Goal: Information Seeking & Learning: Check status

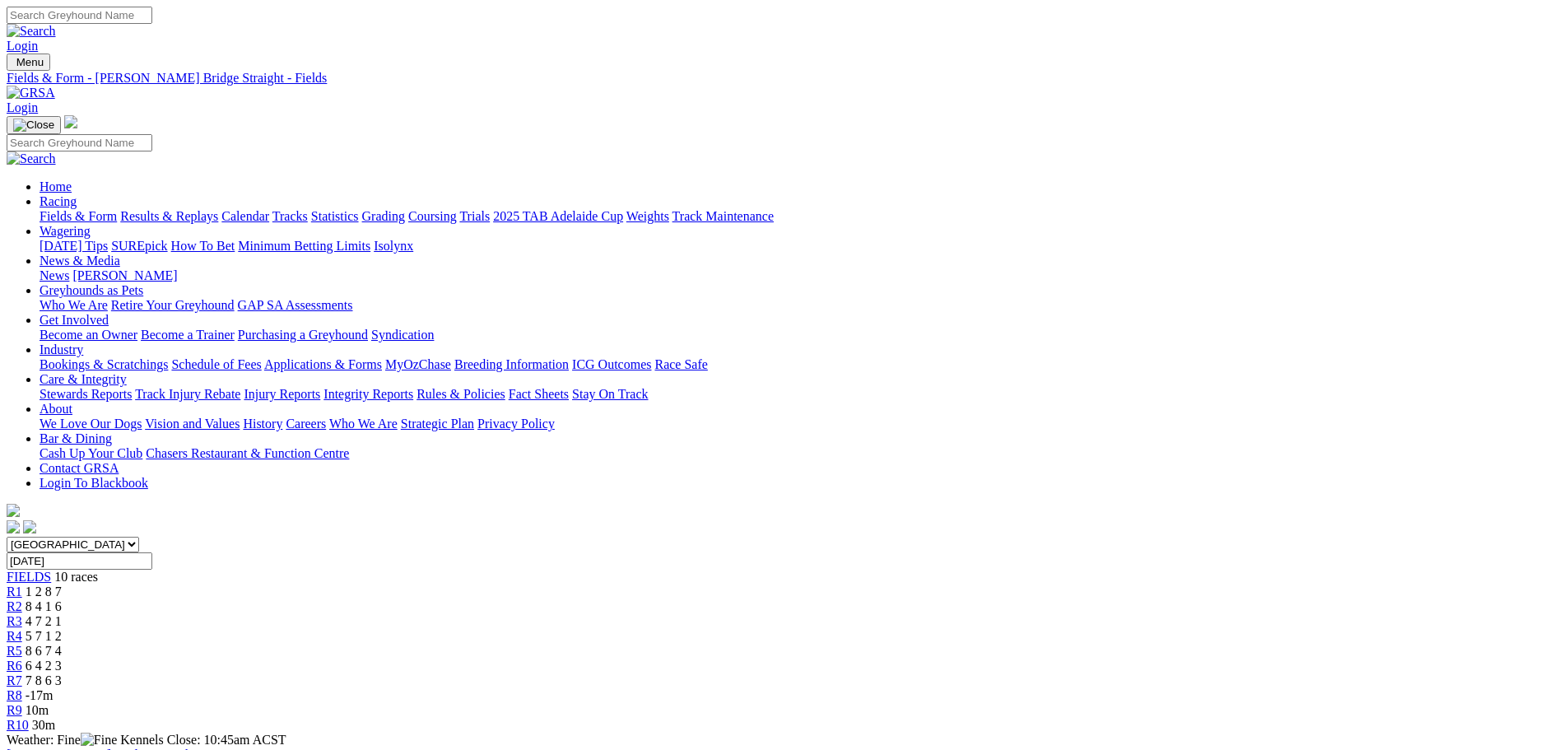
click at [218, 209] on link "Results & Replays" at bounding box center [169, 215] width 98 height 14
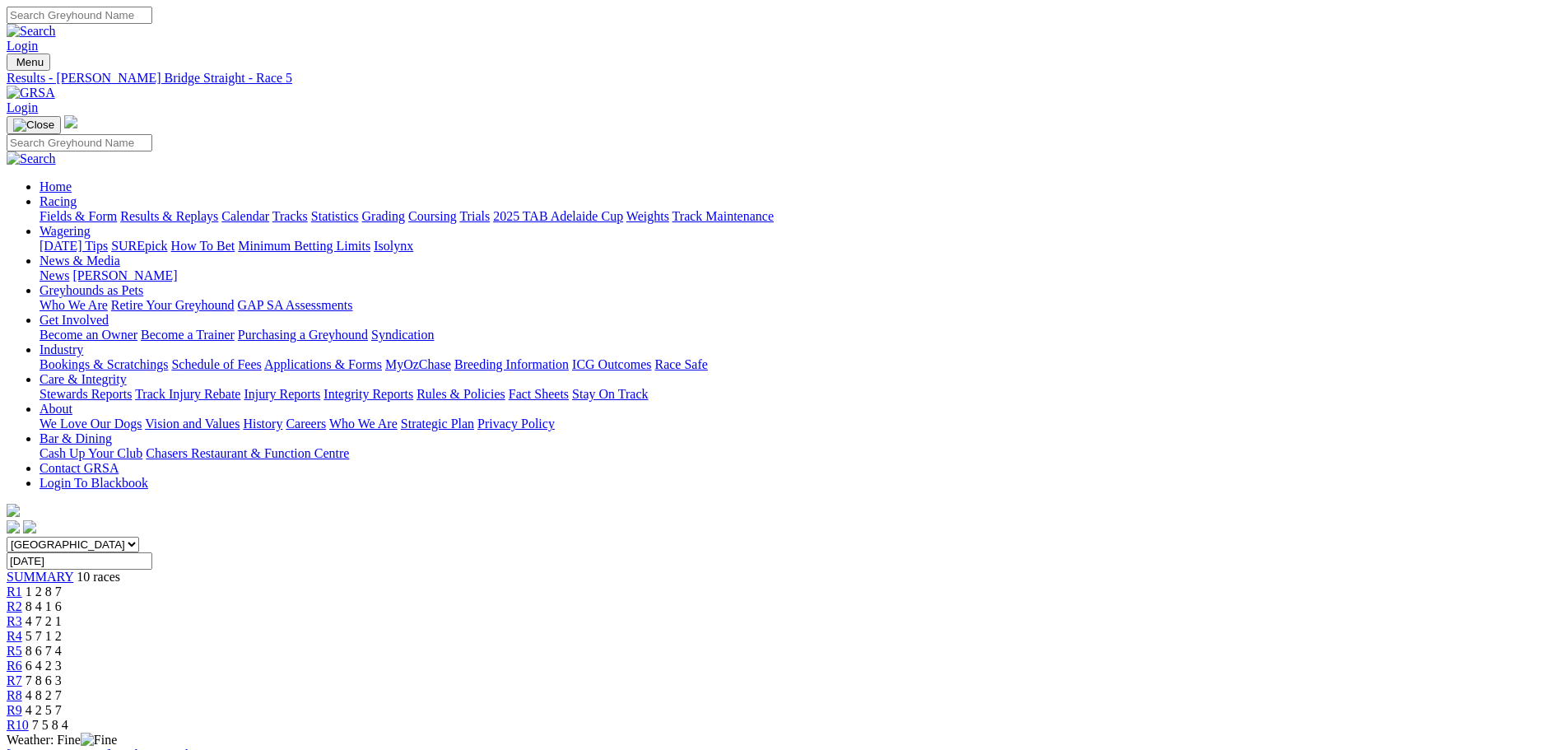
click at [62, 659] on span "6 4 2 3" at bounding box center [44, 665] width 36 height 14
click at [22, 673] on span "R7" at bounding box center [14, 680] width 16 height 14
click at [22, 689] on span "R8" at bounding box center [14, 695] width 16 height 14
click at [62, 703] on span "4 2 5 7" at bounding box center [44, 710] width 36 height 14
click at [1255, 718] on div "R10 7 5 8 4" at bounding box center [784, 725] width 1555 height 15
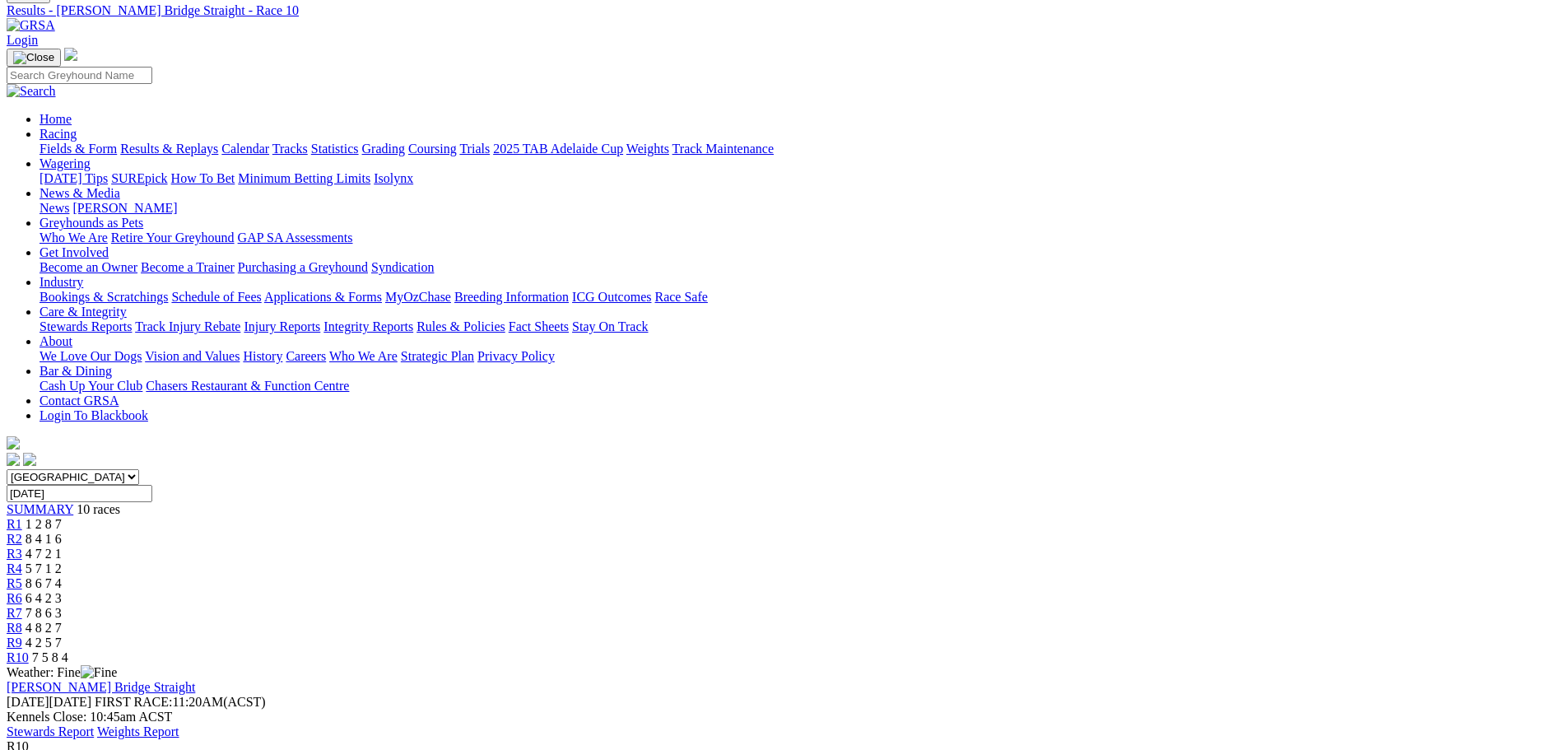
scroll to position [329, 0]
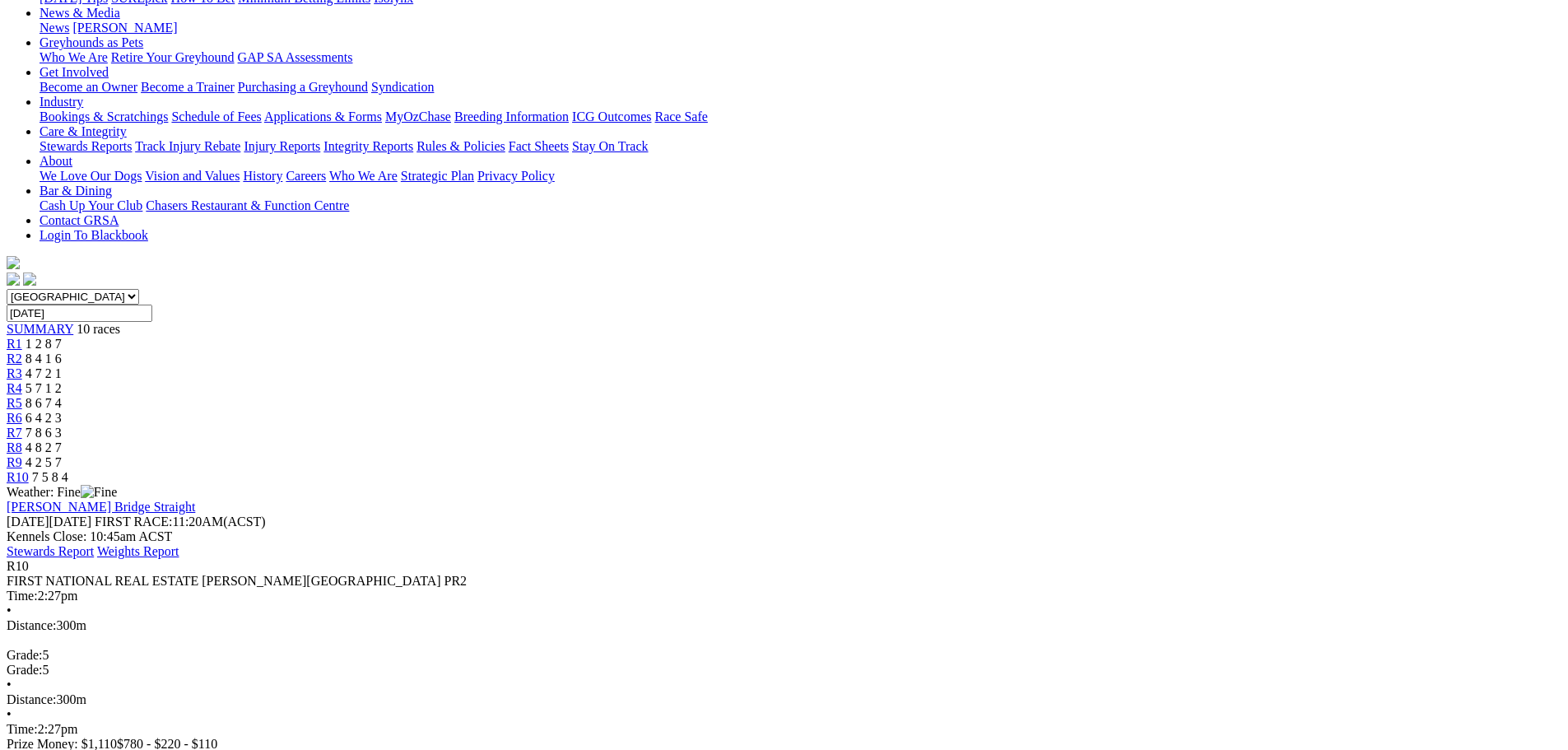
scroll to position [0, 0]
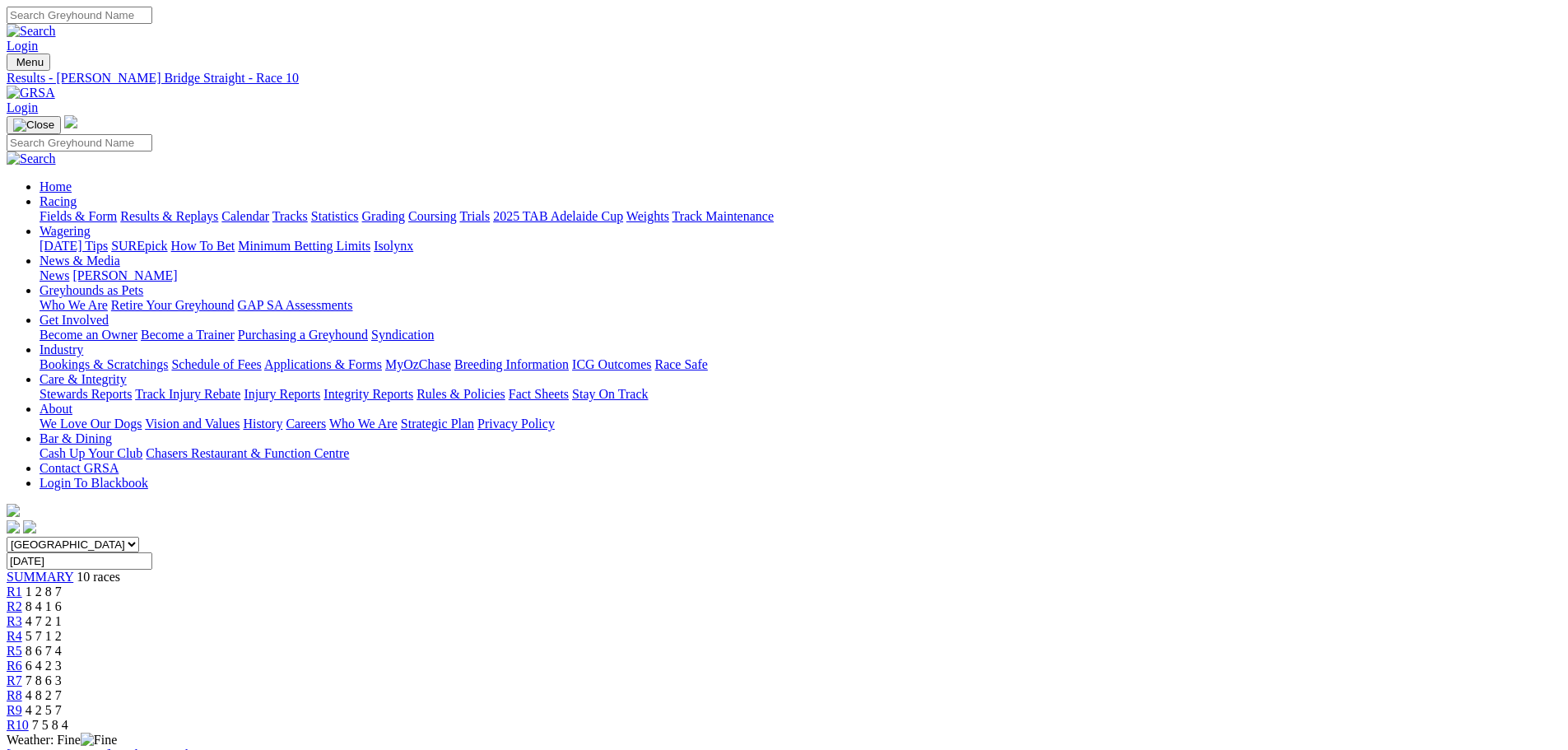
click at [218, 209] on link "Results & Replays" at bounding box center [169, 215] width 98 height 14
